Goal: Communication & Community: Answer question/provide support

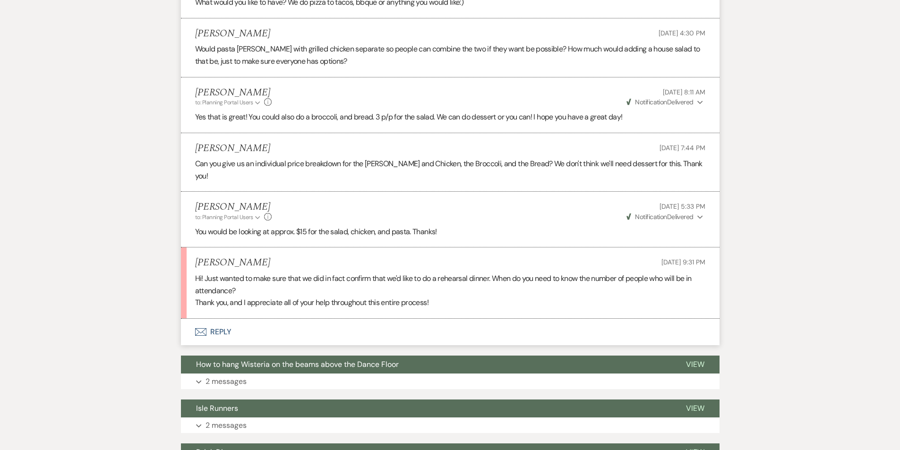
scroll to position [551, 0]
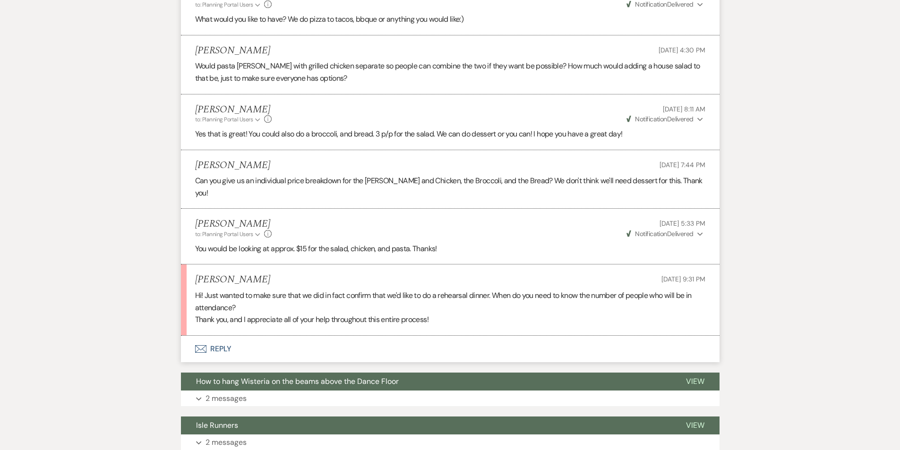
click at [223, 336] on button "Envelope Reply" at bounding box center [450, 349] width 538 height 26
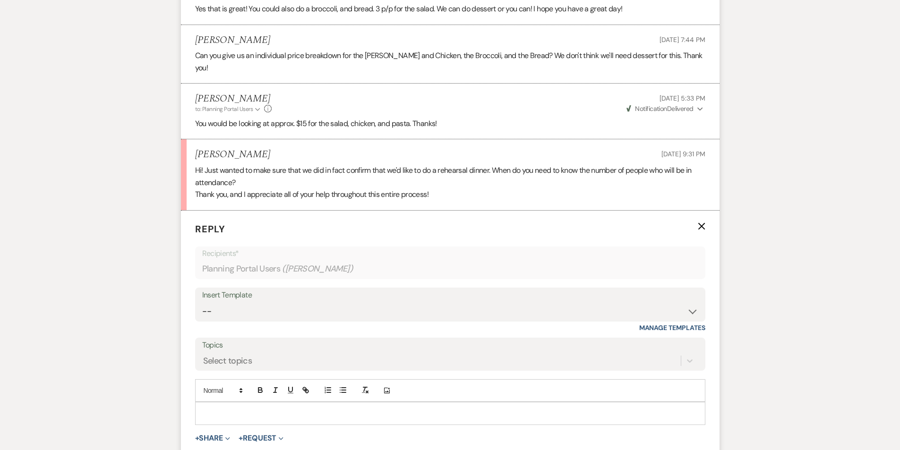
scroll to position [921, 0]
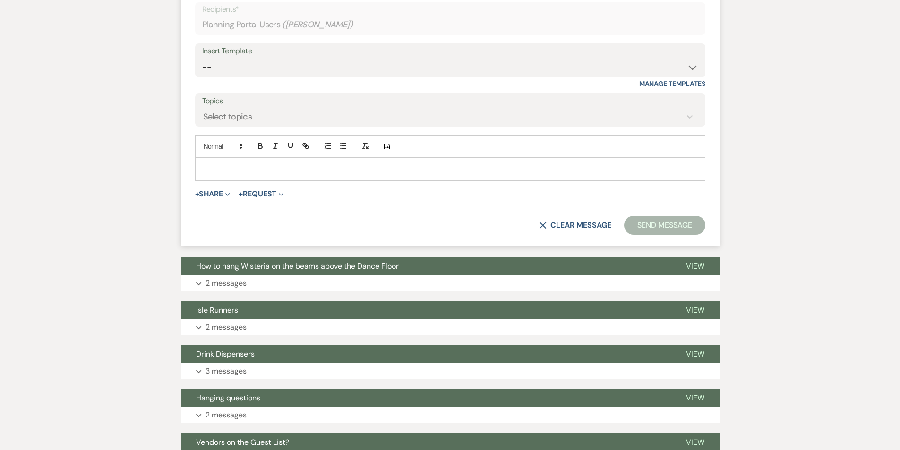
click at [251, 158] on div at bounding box center [450, 169] width 509 height 22
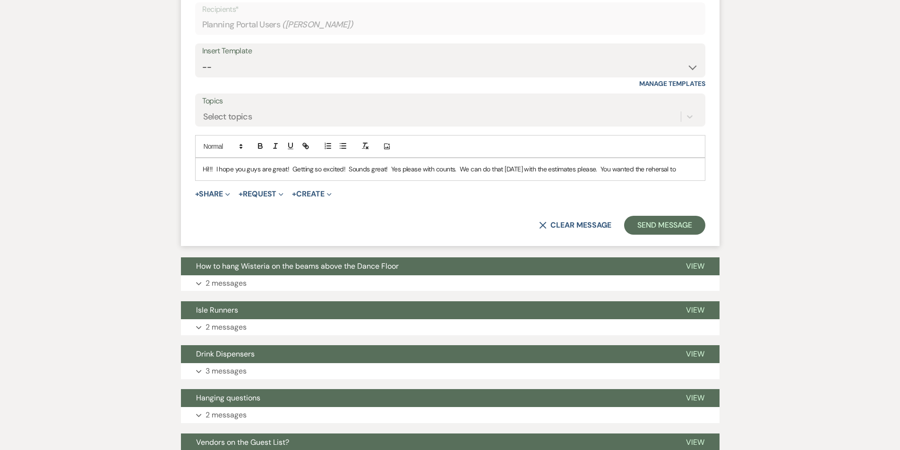
click at [673, 164] on p "Hi!!! I hope you guys are great! Getting so excited! Sounds great! Yes please w…" at bounding box center [450, 169] width 495 height 10
click at [667, 164] on p "Hi!!! I hope you guys are great! Getting so excited! Sounds great! Yes please w…" at bounding box center [450, 169] width 495 height 10
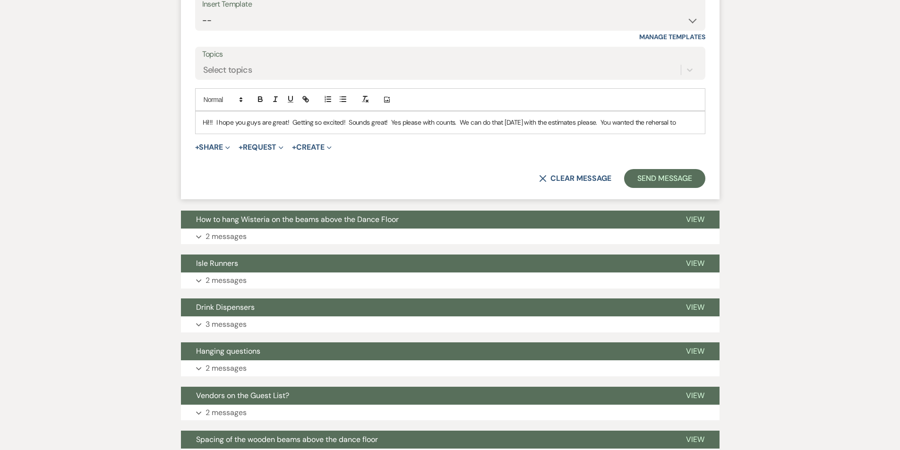
scroll to position [968, 0]
drag, startPoint x: 667, startPoint y: 146, endPoint x: 665, endPoint y: 96, distance: 50.1
click at [665, 117] on p "Hi!!! I hope you guys are great! Getting so excited! Sounds great! Yes please w…" at bounding box center [450, 122] width 495 height 10
click at [657, 116] on form "Reply X Draft saved! Recipients* Planning Portal Users ( [PERSON_NAME] ) Insert…" at bounding box center [450, 59] width 538 height 280
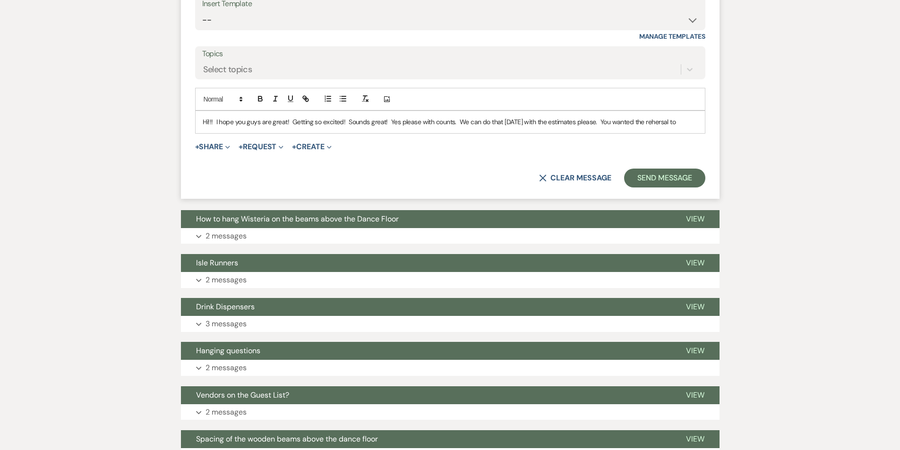
click at [664, 117] on p "Hi!!! I hope you guys are great! Getting so excited! Sounds great! Yes please w…" at bounding box center [450, 122] width 495 height 10
click at [670, 117] on p "Hi!!! I hope you guys are great! Getting so excited! Sounds great! Yes please w…" at bounding box center [450, 122] width 495 height 10
click at [697, 117] on p "Hi!!! I hope you guys are great! Getting so excited! Sounds great! Yes please w…" at bounding box center [450, 122] width 495 height 10
click at [667, 117] on p "Hi!!! I hope you guys are great! Getting so excited! Sounds great! Yes please w…" at bounding box center [450, 122] width 495 height 10
click at [695, 117] on p "Hi!!! I hope you guys are great! Getting so excited! Sounds great! Yes please w…" at bounding box center [450, 122] width 495 height 10
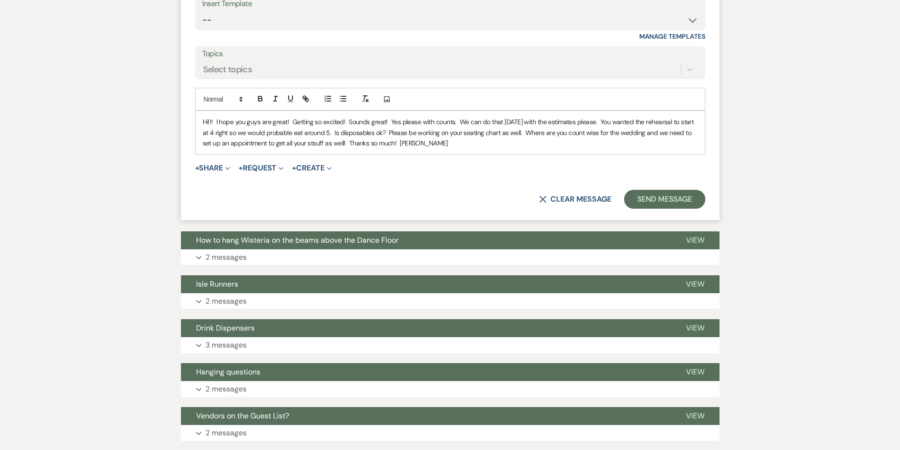
click at [323, 118] on p "Hi!!! I hope you guys are great! Getting so excited! Sounds great! Yes please w…" at bounding box center [450, 133] width 495 height 32
click at [673, 190] on button "Send Message" at bounding box center [664, 199] width 81 height 19
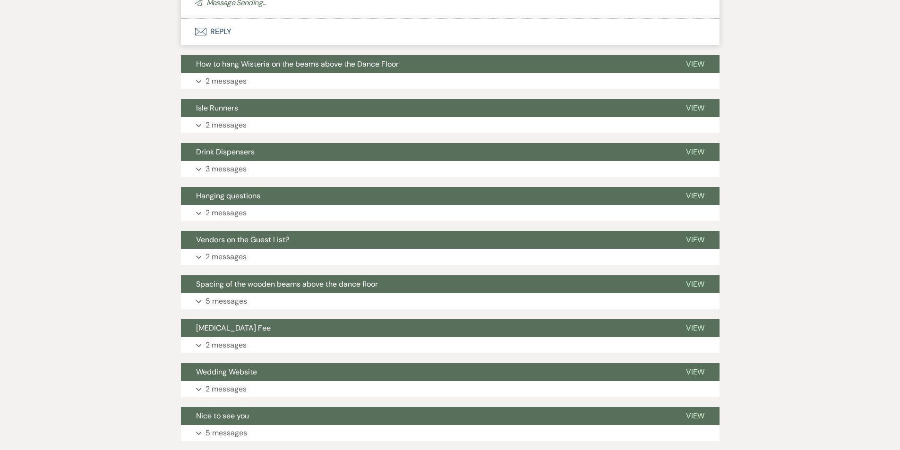
scroll to position [1067, 0]
